Goal: Find contact information: Find contact information

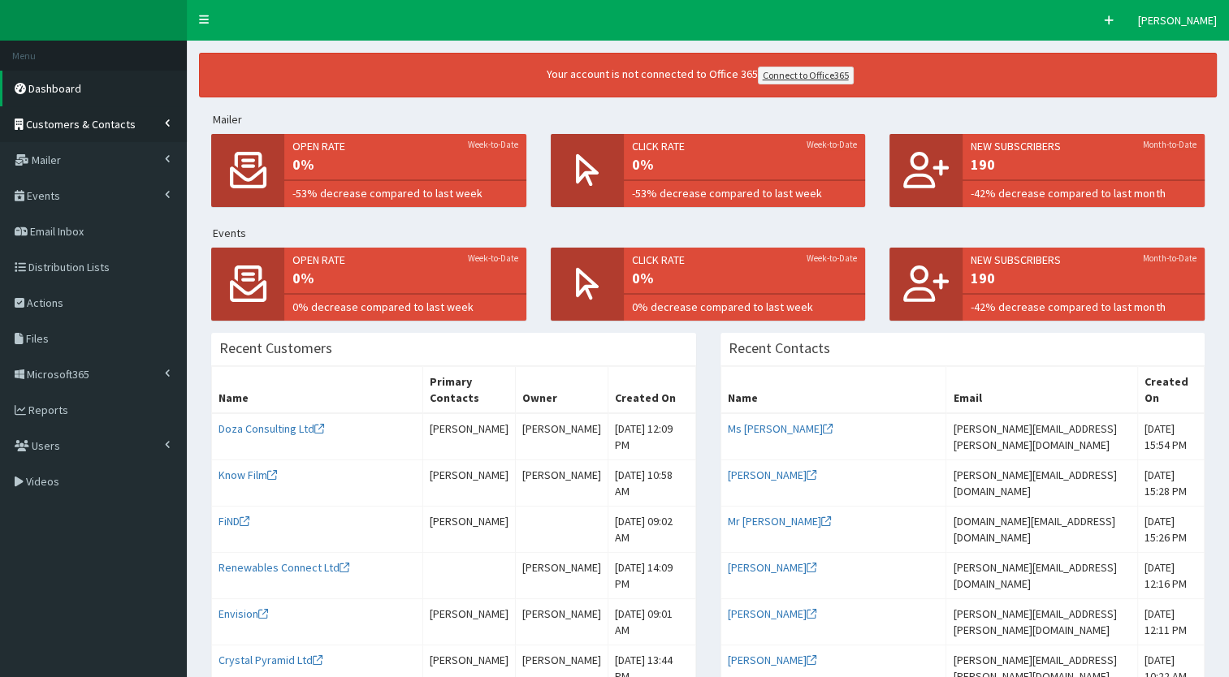
click at [97, 132] on link "Customers & Contacts" at bounding box center [93, 124] width 187 height 36
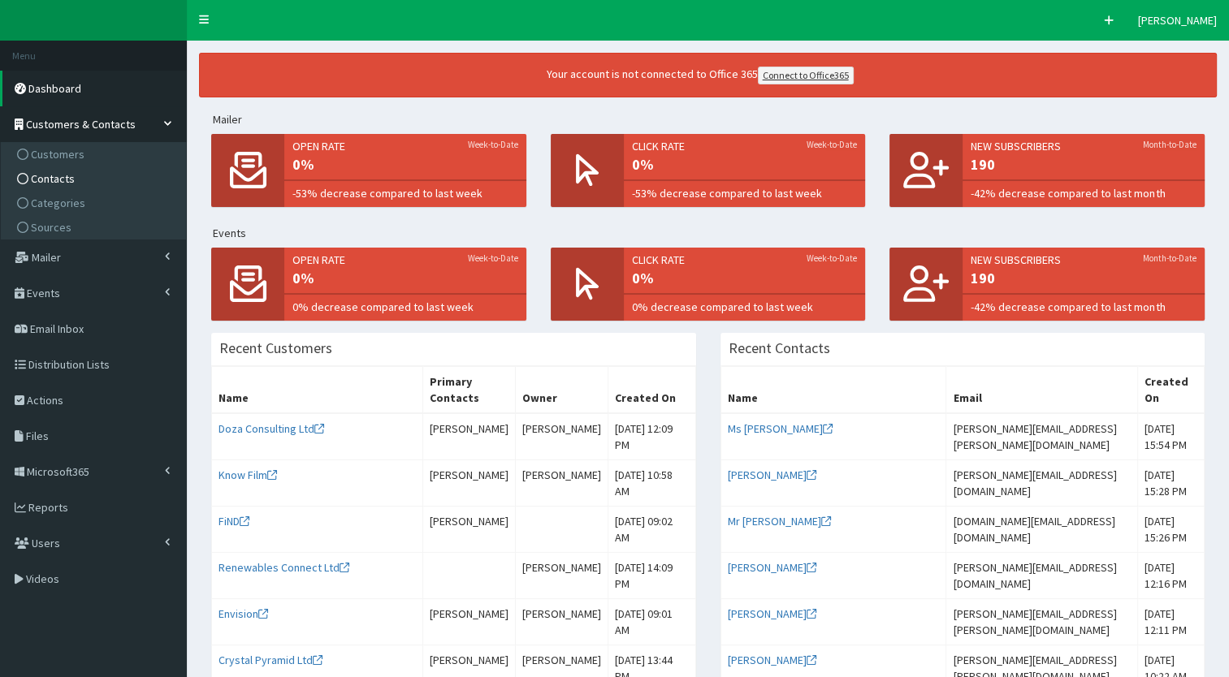
click at [45, 171] on link "Contacts" at bounding box center [95, 179] width 181 height 24
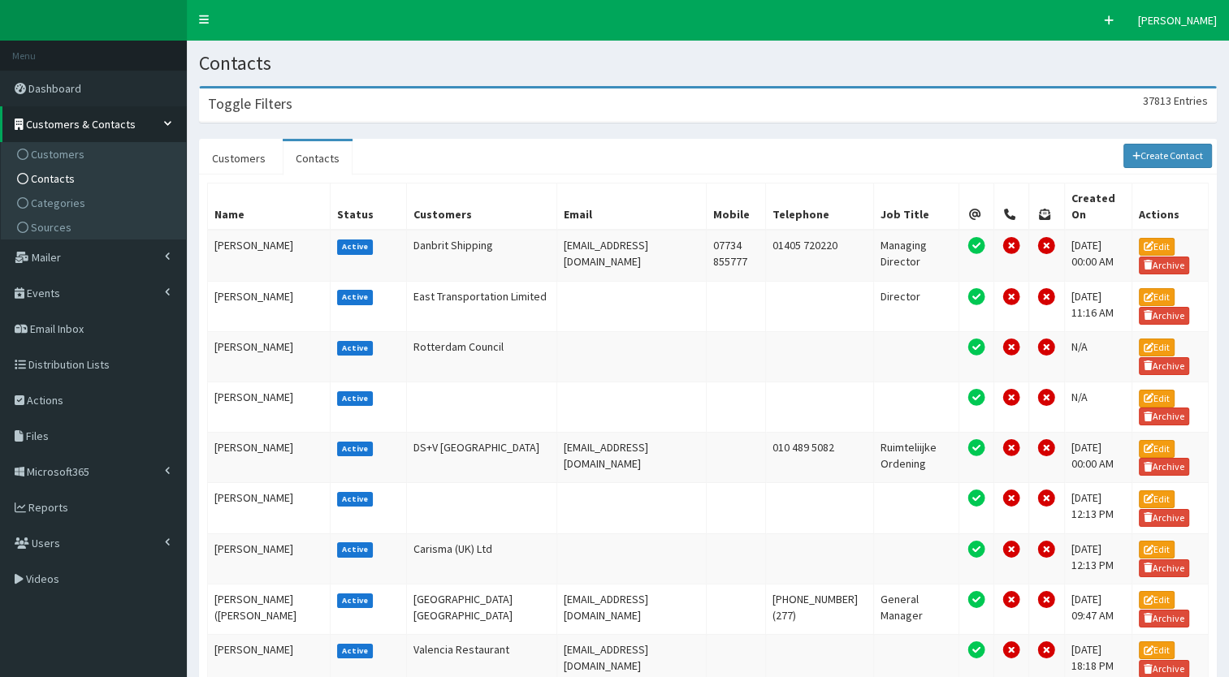
click at [284, 101] on h3 "Toggle Filters" at bounding box center [250, 104] width 84 height 15
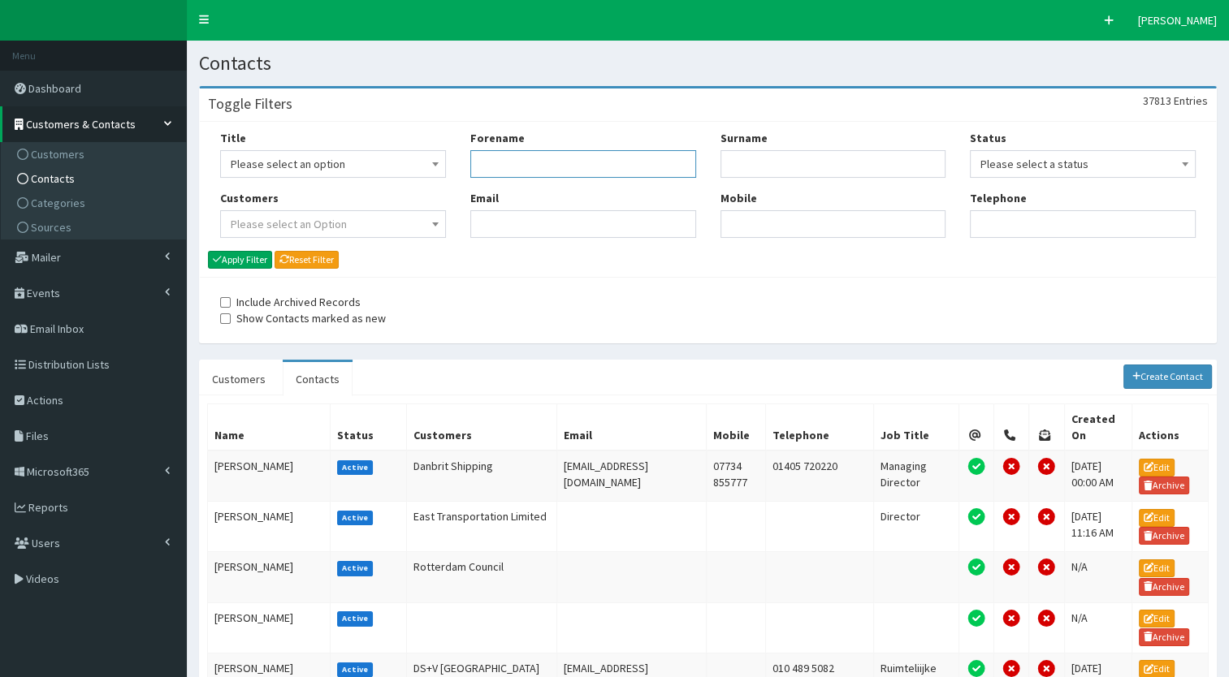
click at [535, 168] on input "Forename" at bounding box center [583, 164] width 226 height 28
type input "[PERSON_NAME]"
click at [734, 154] on input "Surname" at bounding box center [833, 164] width 226 height 28
type input "[PERSON_NAME]"
click at [232, 254] on button "Apply Filter" at bounding box center [240, 260] width 64 height 18
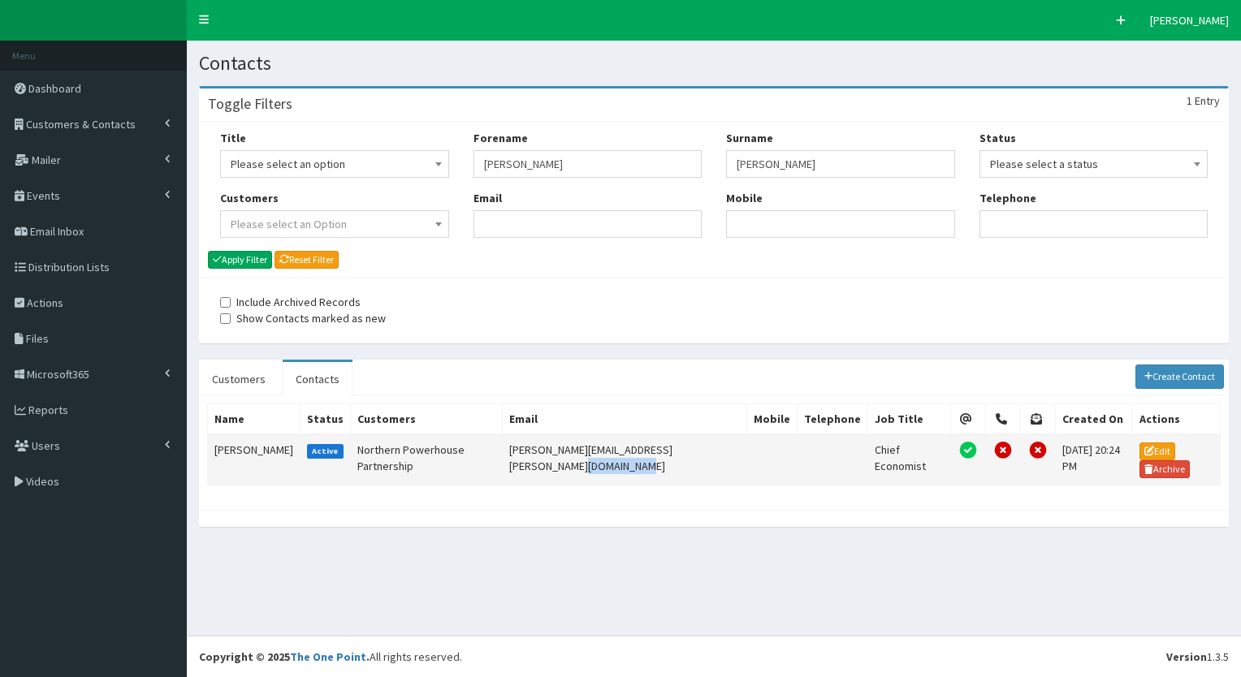
drag, startPoint x: 765, startPoint y: 450, endPoint x: 713, endPoint y: 443, distance: 52.4
click at [713, 443] on td "andrew.mcphillips@northernpowerhousepartnership.co.uk" at bounding box center [625, 460] width 244 height 51
drag, startPoint x: 713, startPoint y: 443, endPoint x: 487, endPoint y: 449, distance: 225.9
click at [503, 449] on td "andrew.mcphillips@northernpowerhousepartnership.co.uk" at bounding box center [625, 460] width 244 height 51
copy td "andrew.mcphillips@northernpowerhousepartnership.co.uk"
